Goal: Task Accomplishment & Management: Use online tool/utility

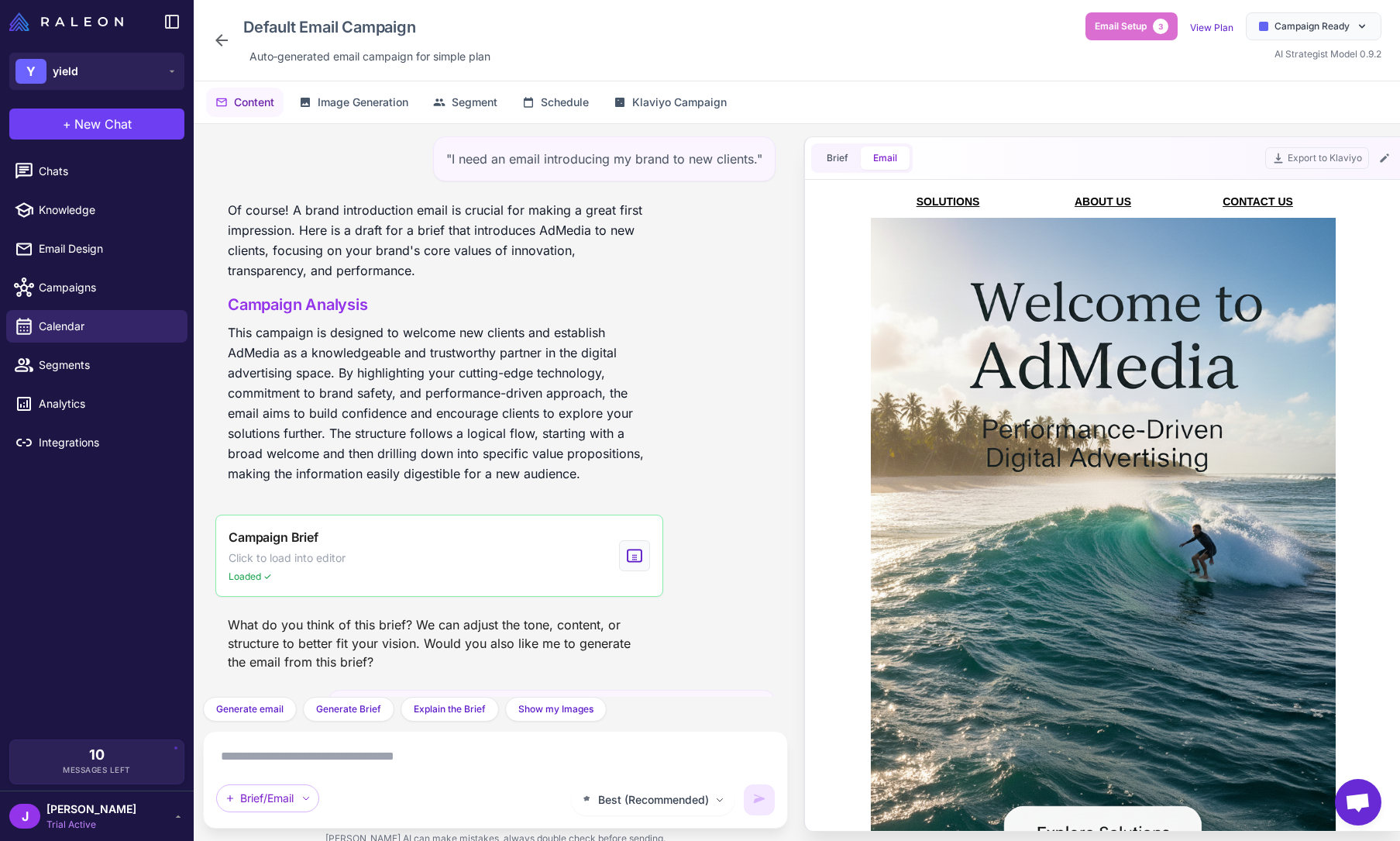
scroll to position [6831, 0]
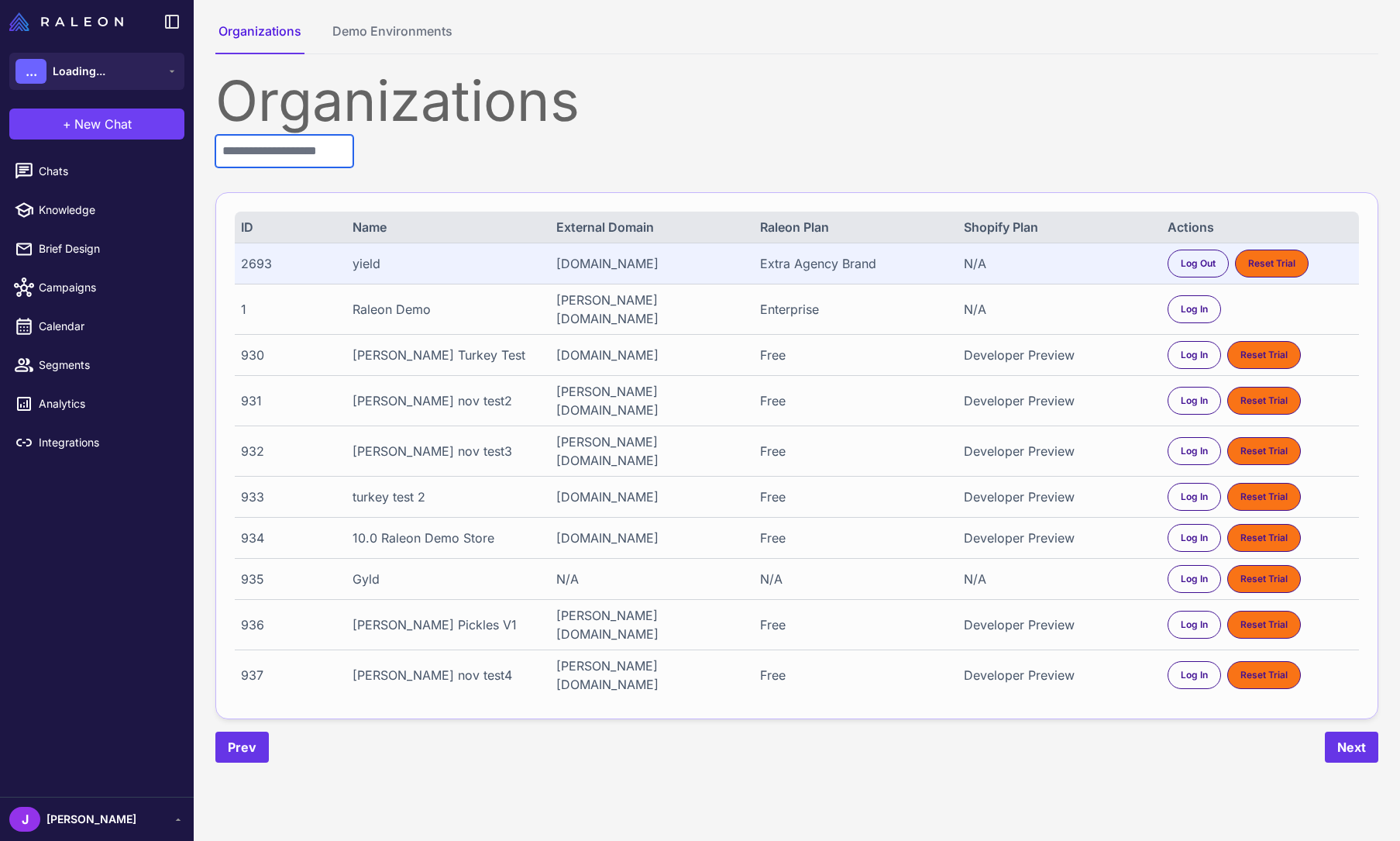
click at [278, 151] on input "text" at bounding box center [285, 151] width 138 height 33
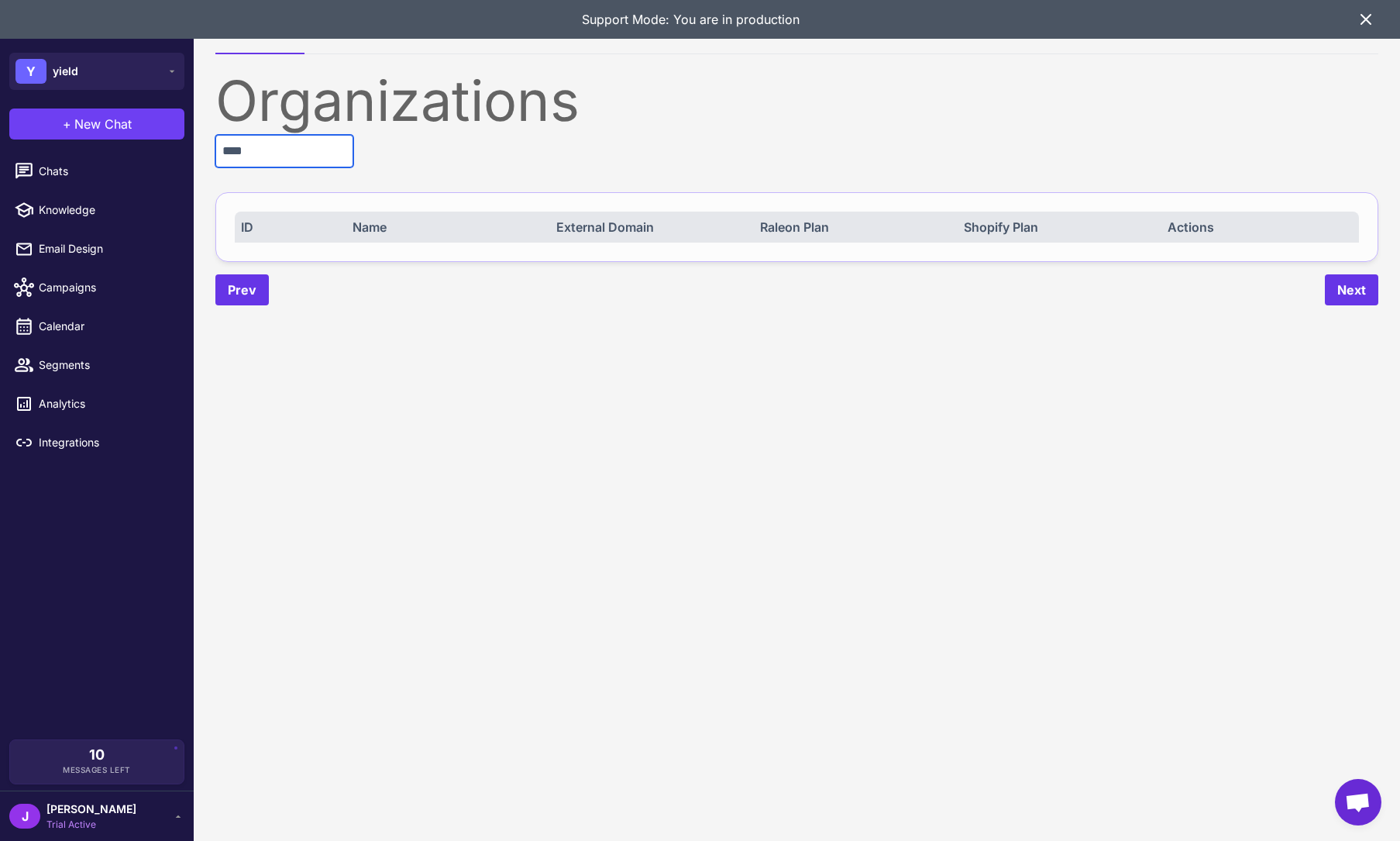
click at [297, 158] on input "****" at bounding box center [285, 151] width 138 height 33
type input "********"
click at [1352, 11] on div "Support Mode: You are in production" at bounding box center [690, 19] width 1332 height 39
click at [1361, 15] on icon at bounding box center [1366, 19] width 10 height 10
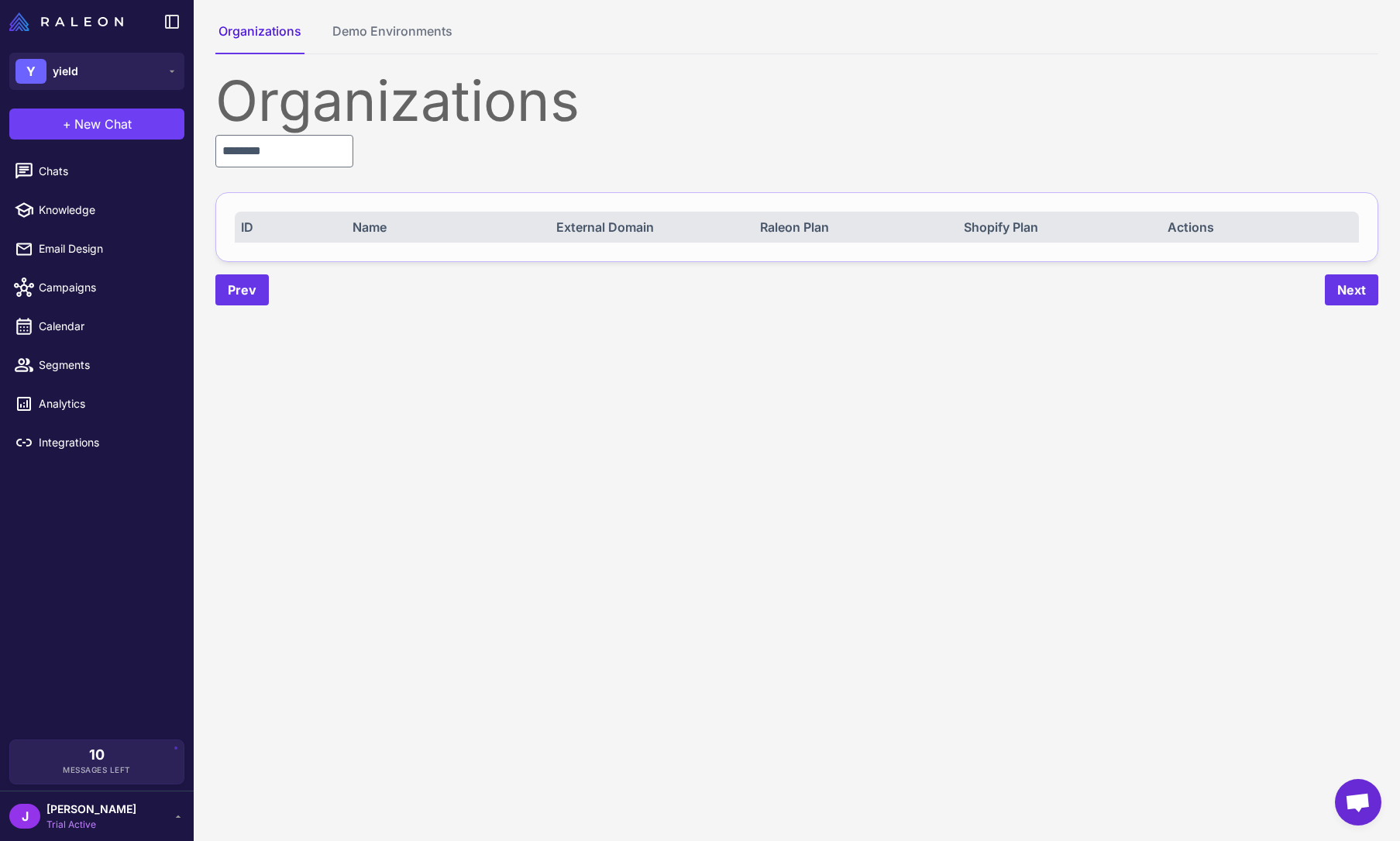
click at [559, 523] on content "Organizations Demo Environments Organizations ******** ID Name External Domain …" at bounding box center [796, 420] width 1206 height 841
click at [62, 165] on span "Chats" at bounding box center [107, 171] width 136 height 17
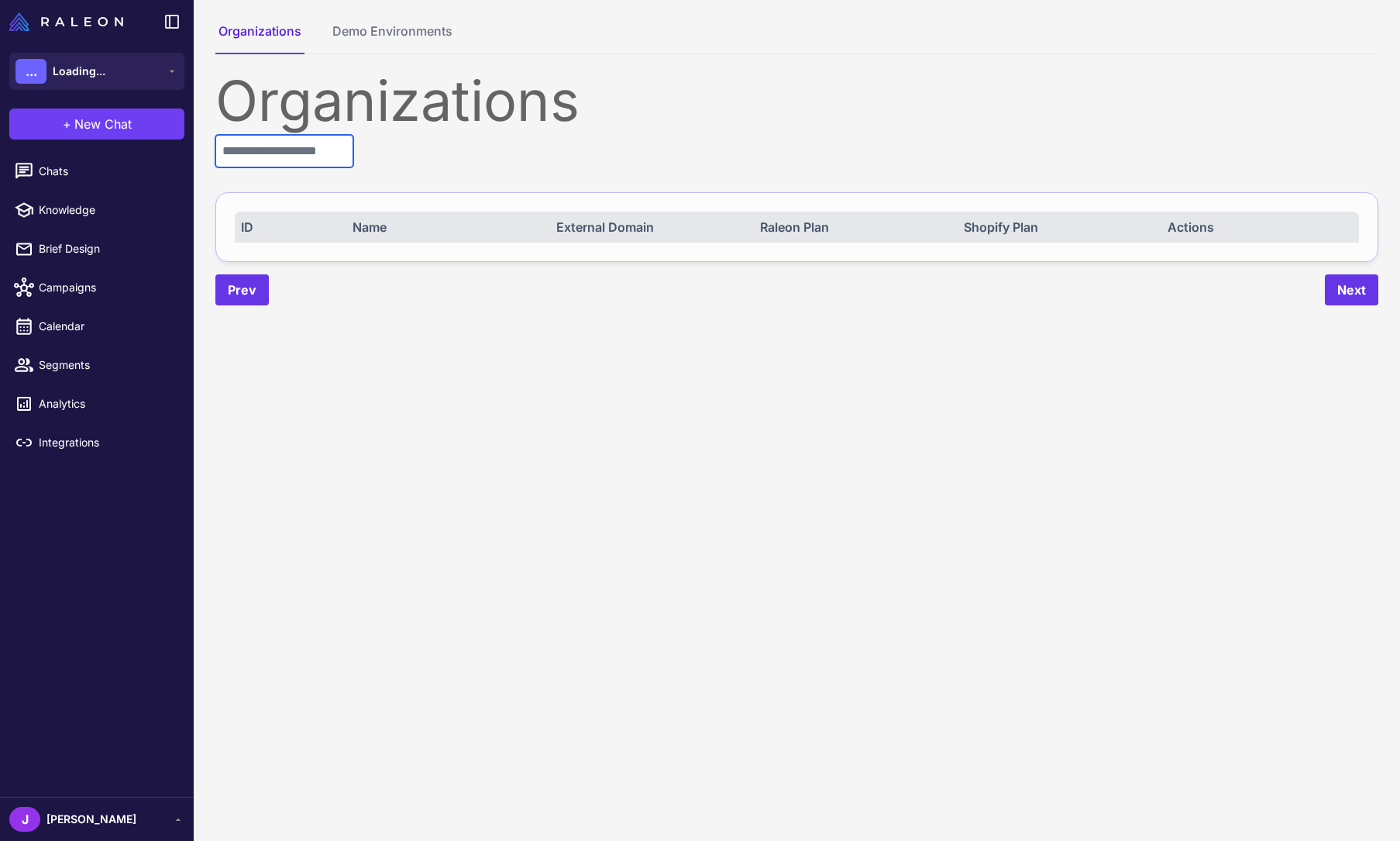
click at [283, 154] on input "text" at bounding box center [285, 151] width 138 height 33
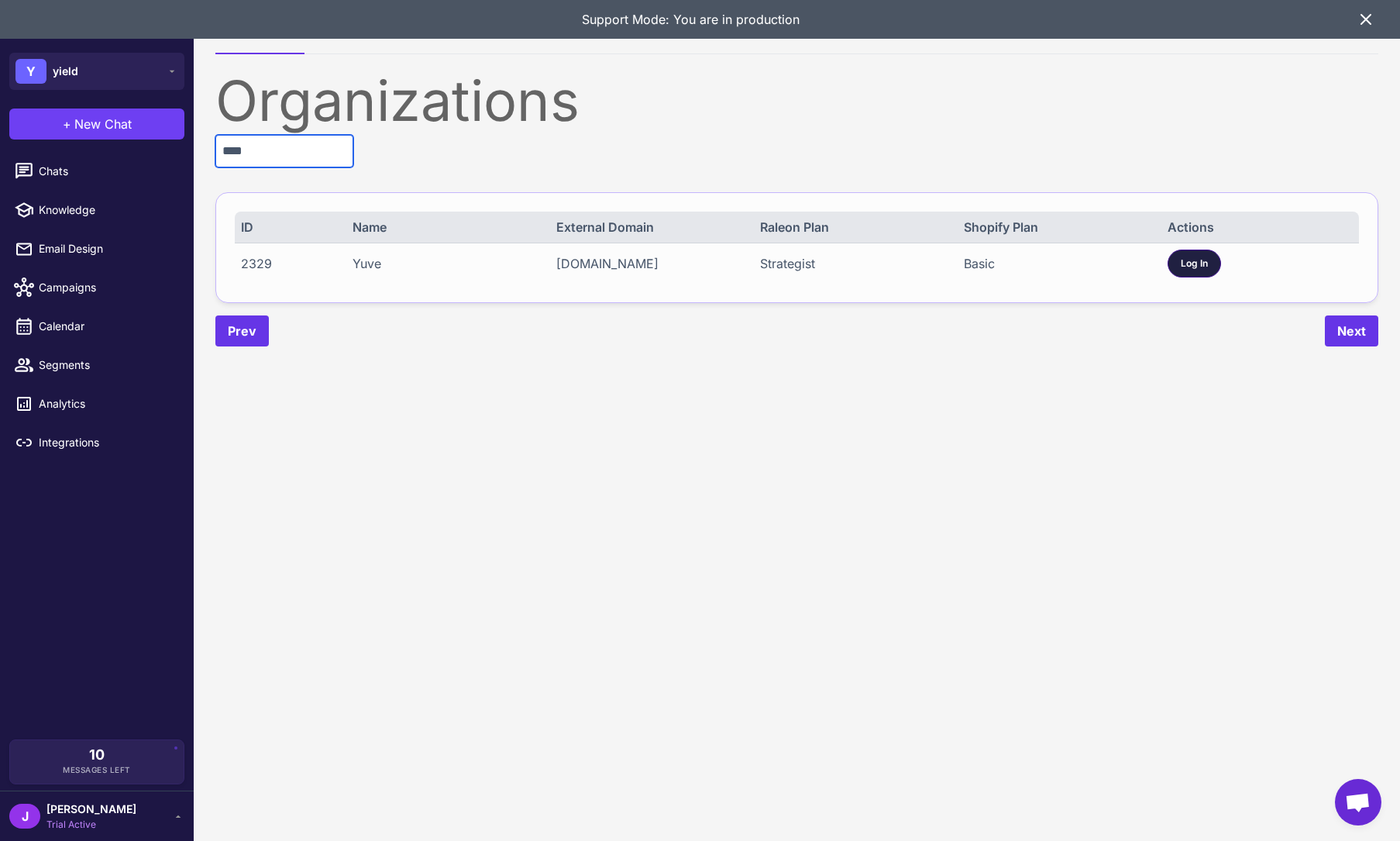
type input "****"
click at [1206, 266] on span "Log In" at bounding box center [1194, 264] width 27 height 14
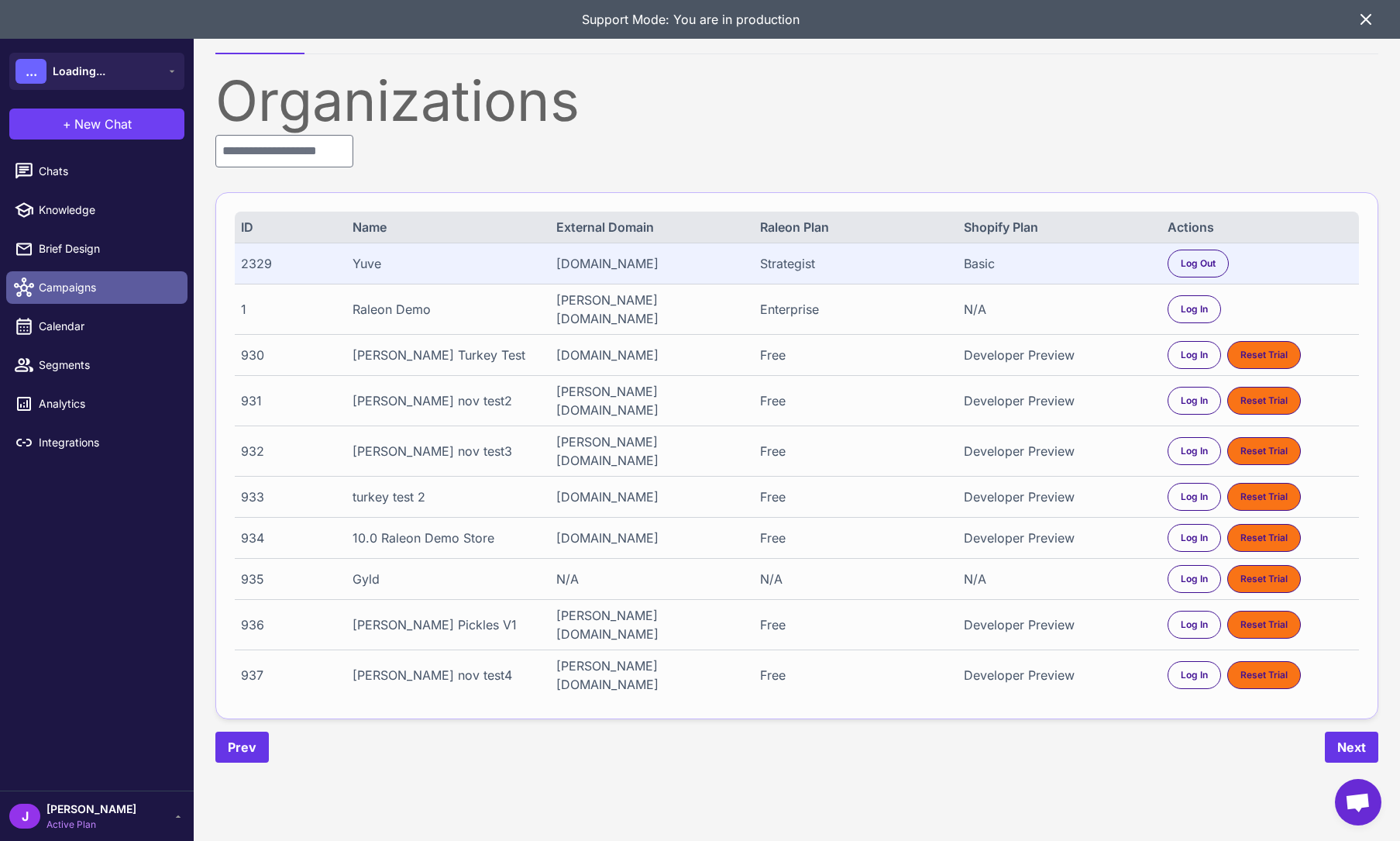
click at [61, 295] on span "Campaigns" at bounding box center [107, 287] width 136 height 17
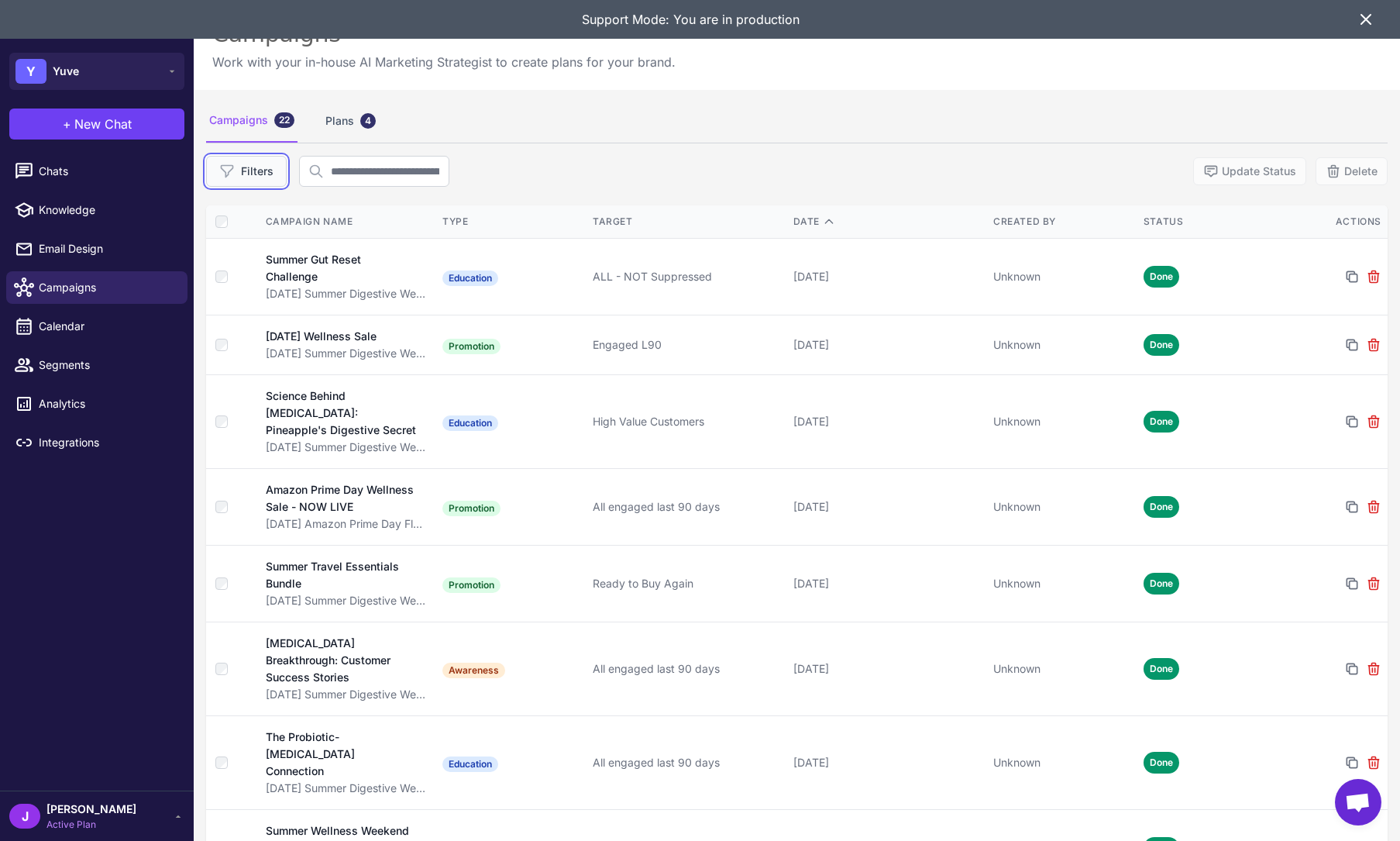
click at [252, 179] on button "Filters" at bounding box center [246, 171] width 80 height 31
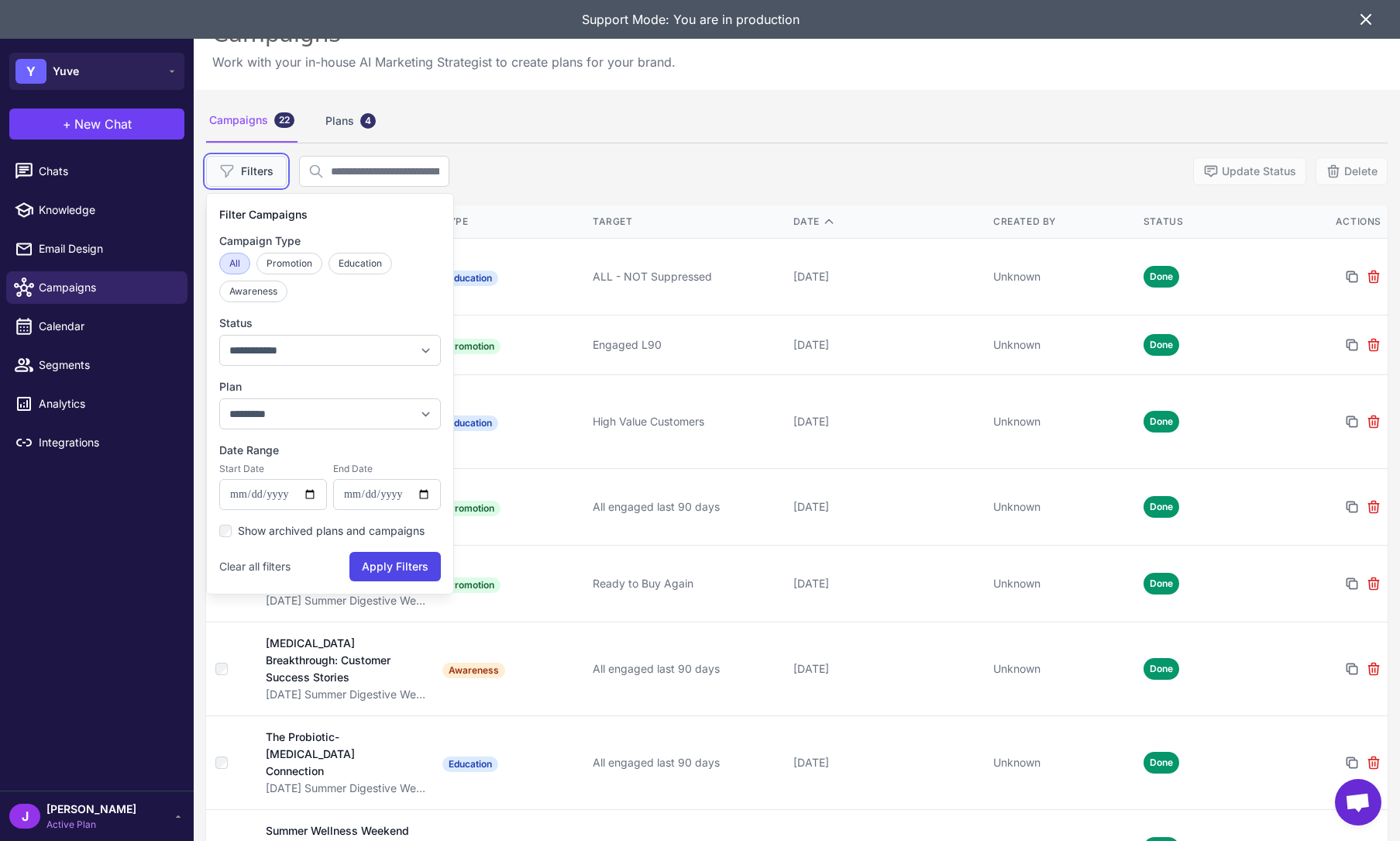
click at [252, 179] on button "Filters" at bounding box center [246, 171] width 80 height 31
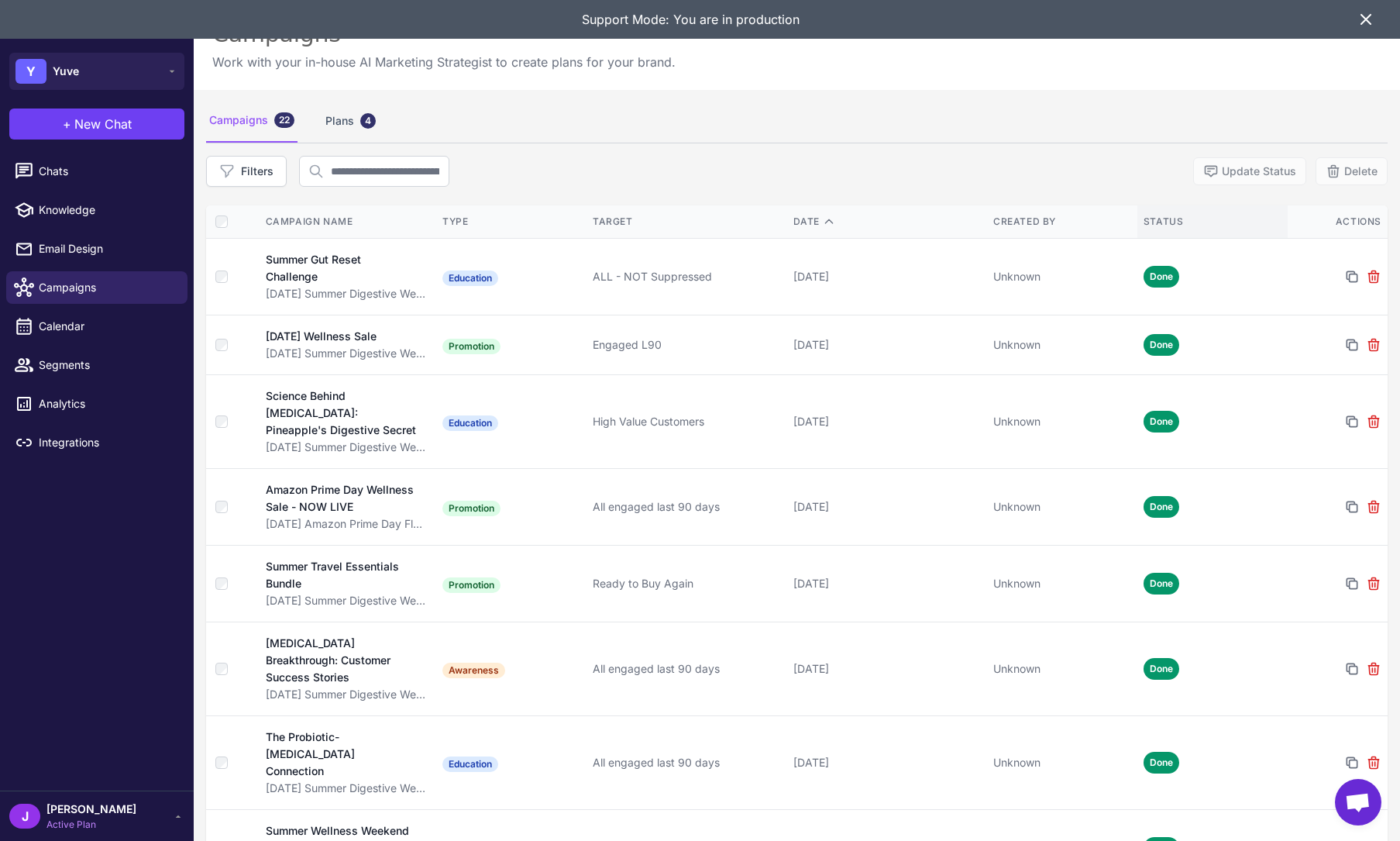
click at [1146, 222] on div "Status" at bounding box center [1213, 222] width 138 height 14
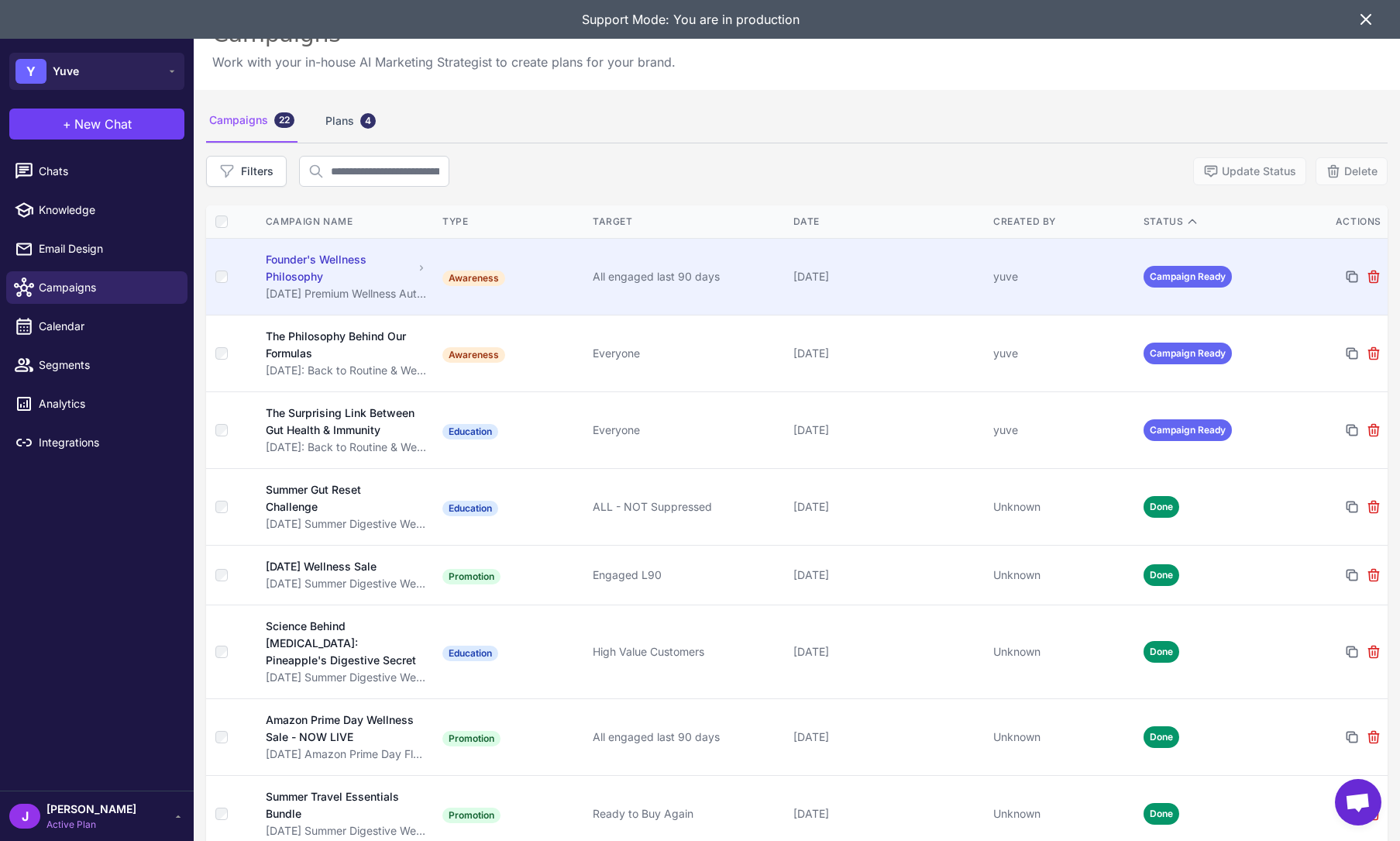
click at [640, 276] on div "All engaged last 90 days" at bounding box center [687, 276] width 187 height 17
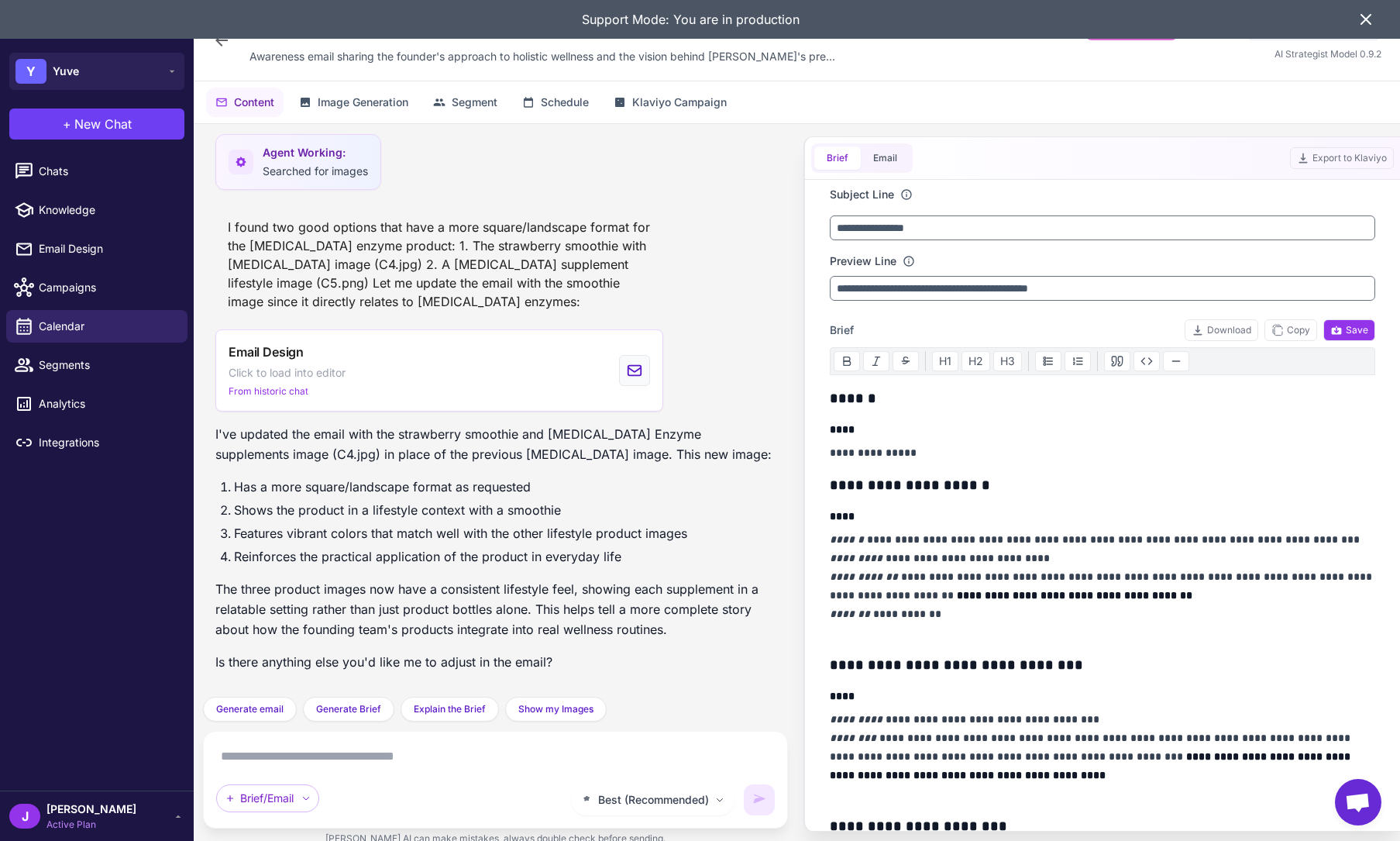
scroll to position [9988, 0]
click at [888, 153] on button "Email" at bounding box center [885, 158] width 49 height 23
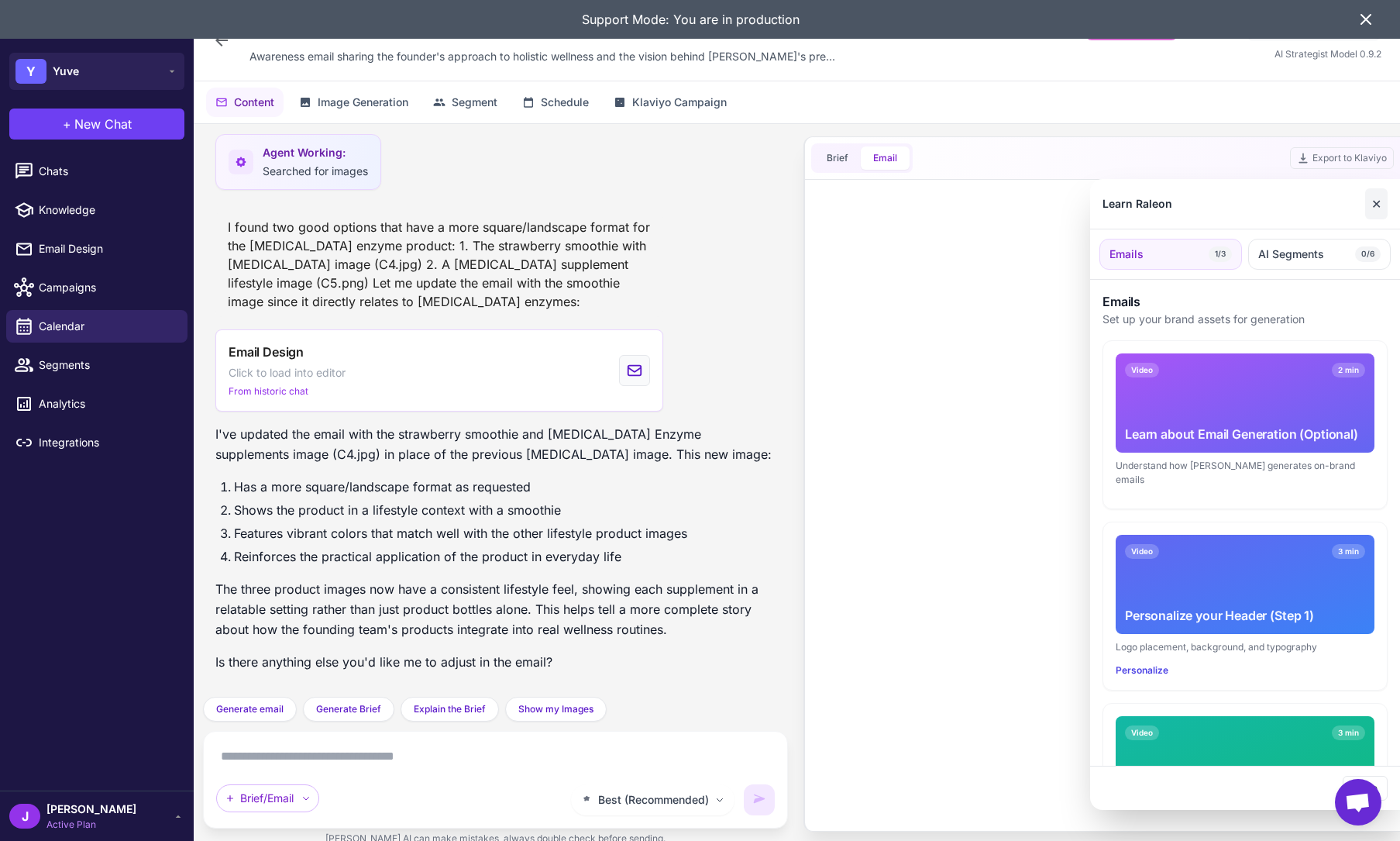
click at [1375, 203] on button "✕" at bounding box center [1376, 203] width 22 height 31
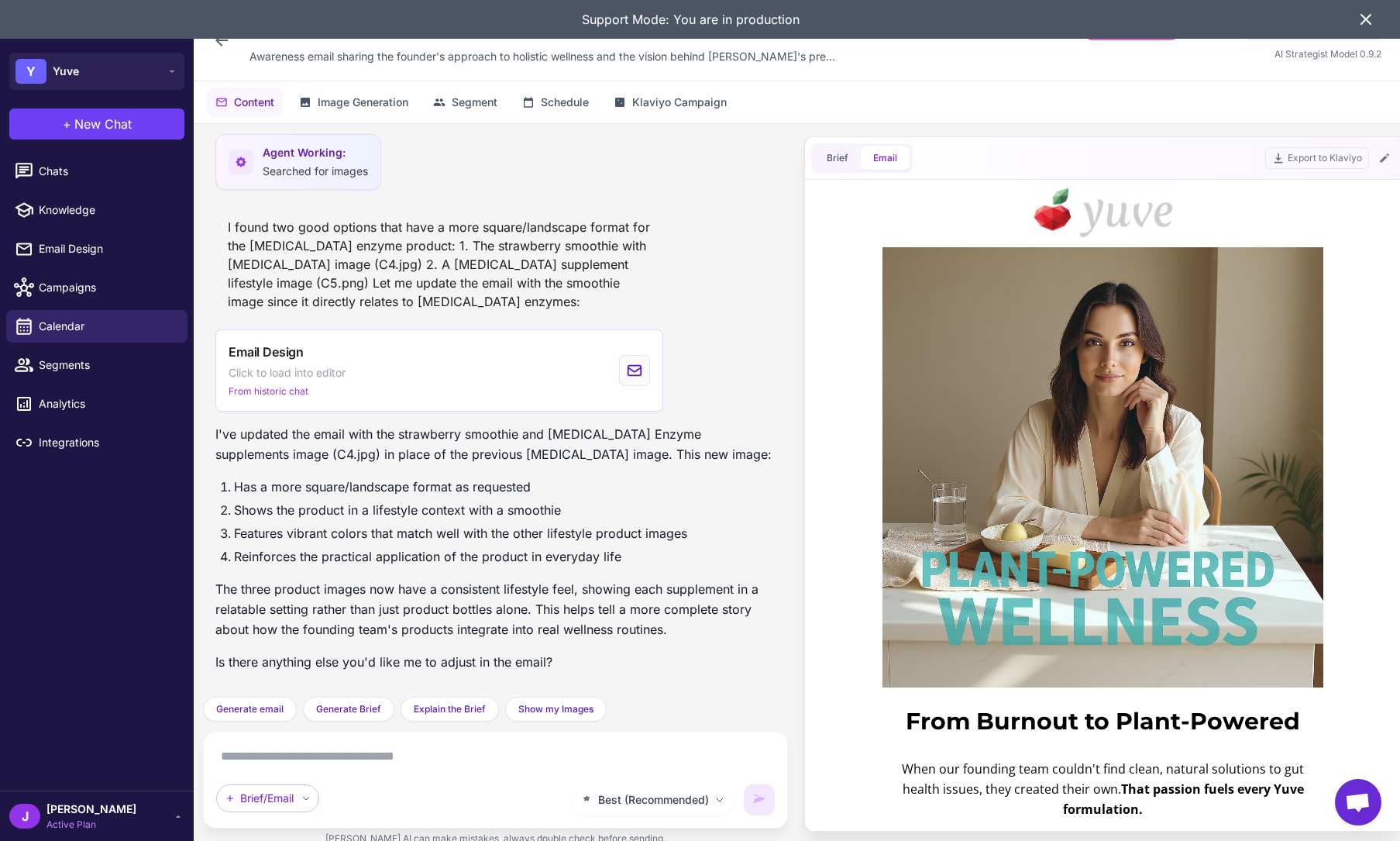
scroll to position [0, 0]
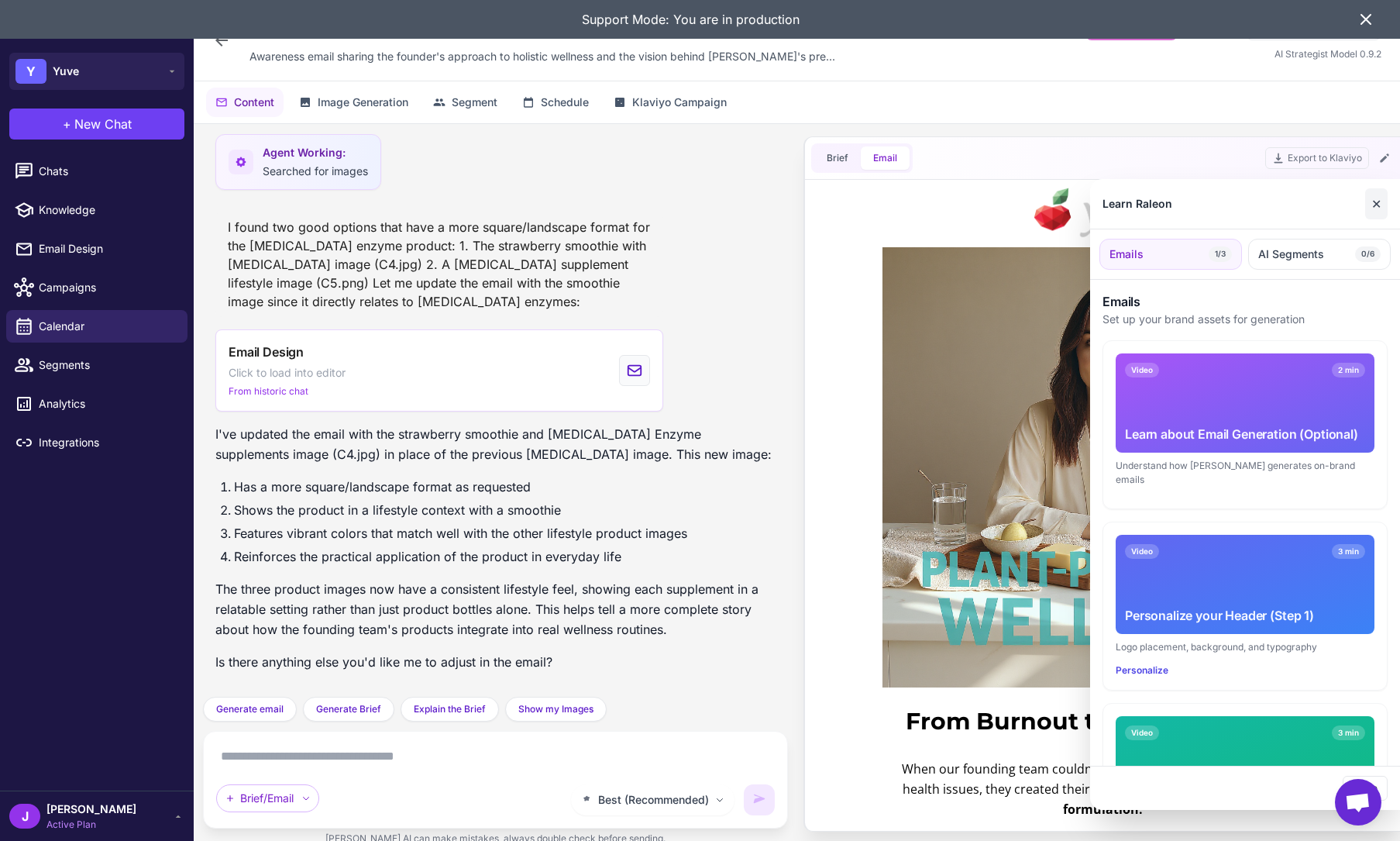
click at [1381, 204] on button "✕" at bounding box center [1376, 203] width 22 height 31
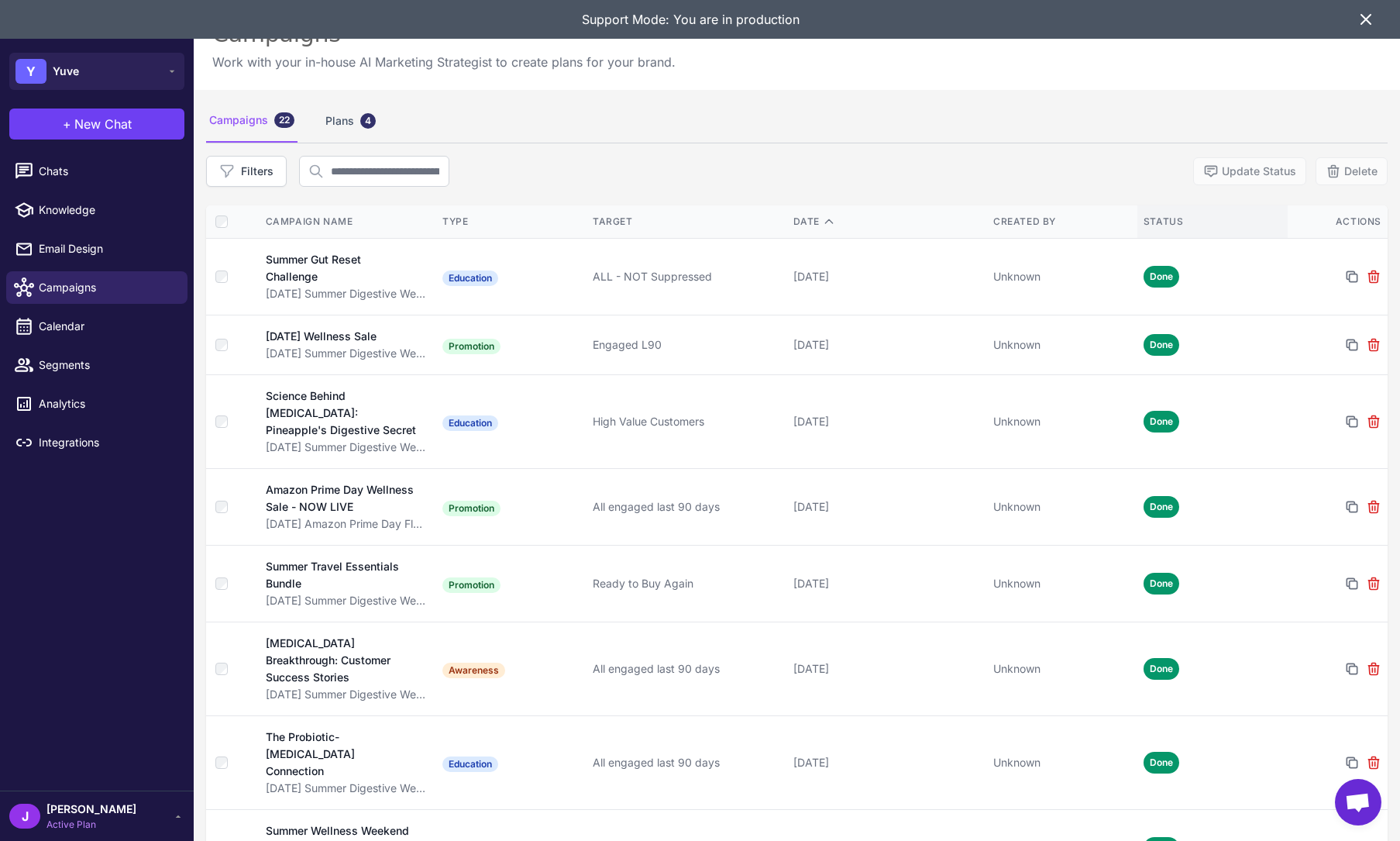
click at [1148, 210] on th "Status" at bounding box center [1213, 222] width 150 height 34
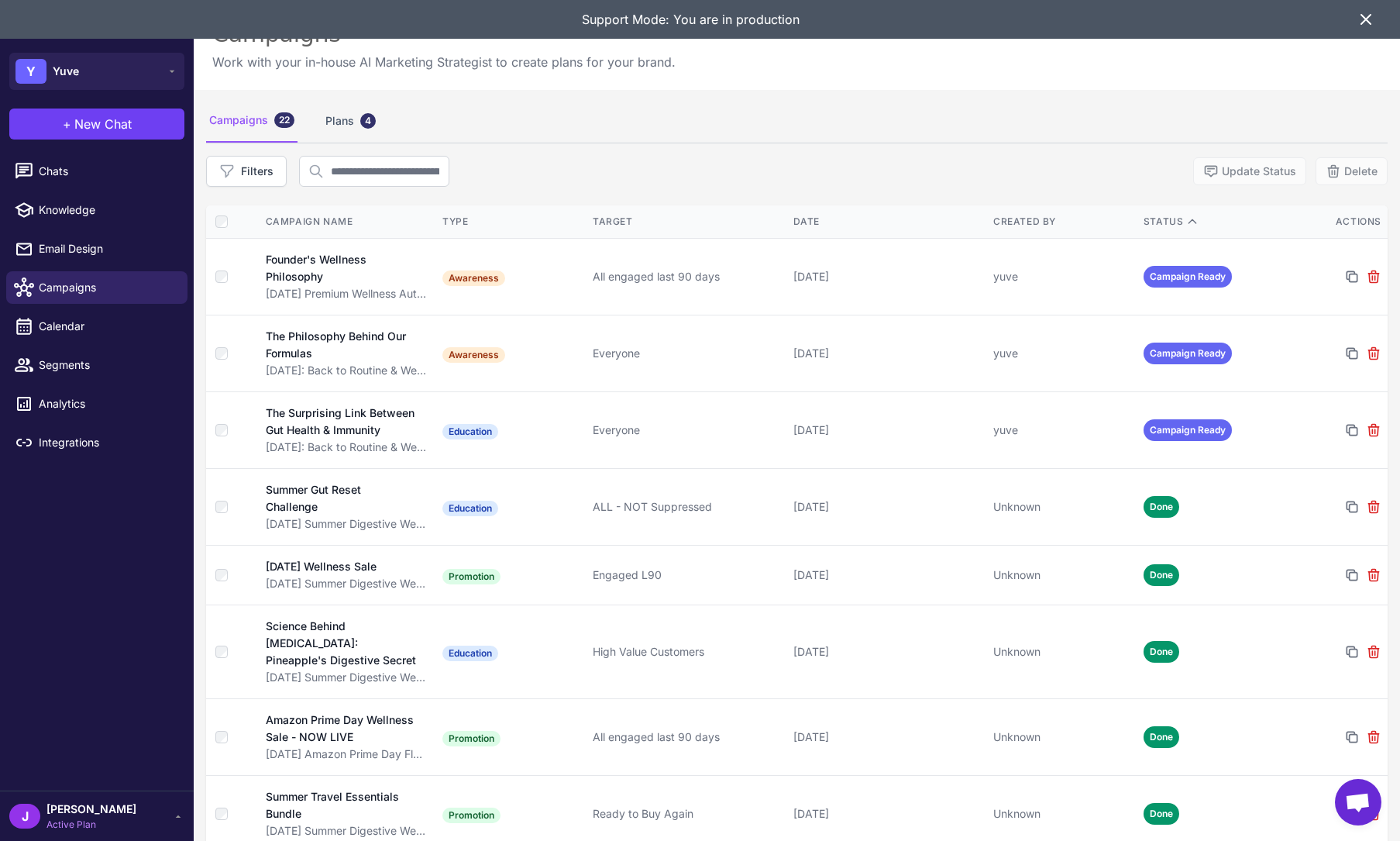
click at [1366, 23] on icon at bounding box center [1366, 19] width 19 height 19
